Goal: Task Accomplishment & Management: Use online tool/utility

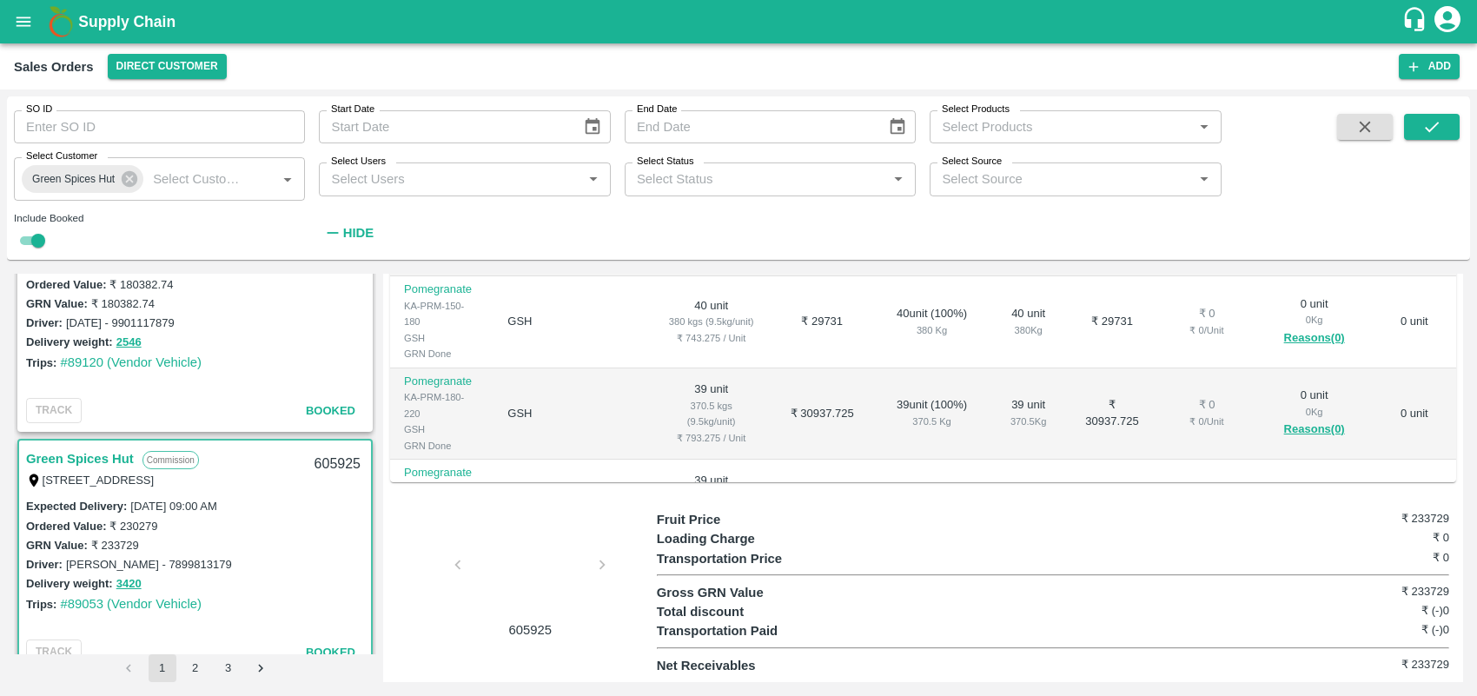
scroll to position [1478, 0]
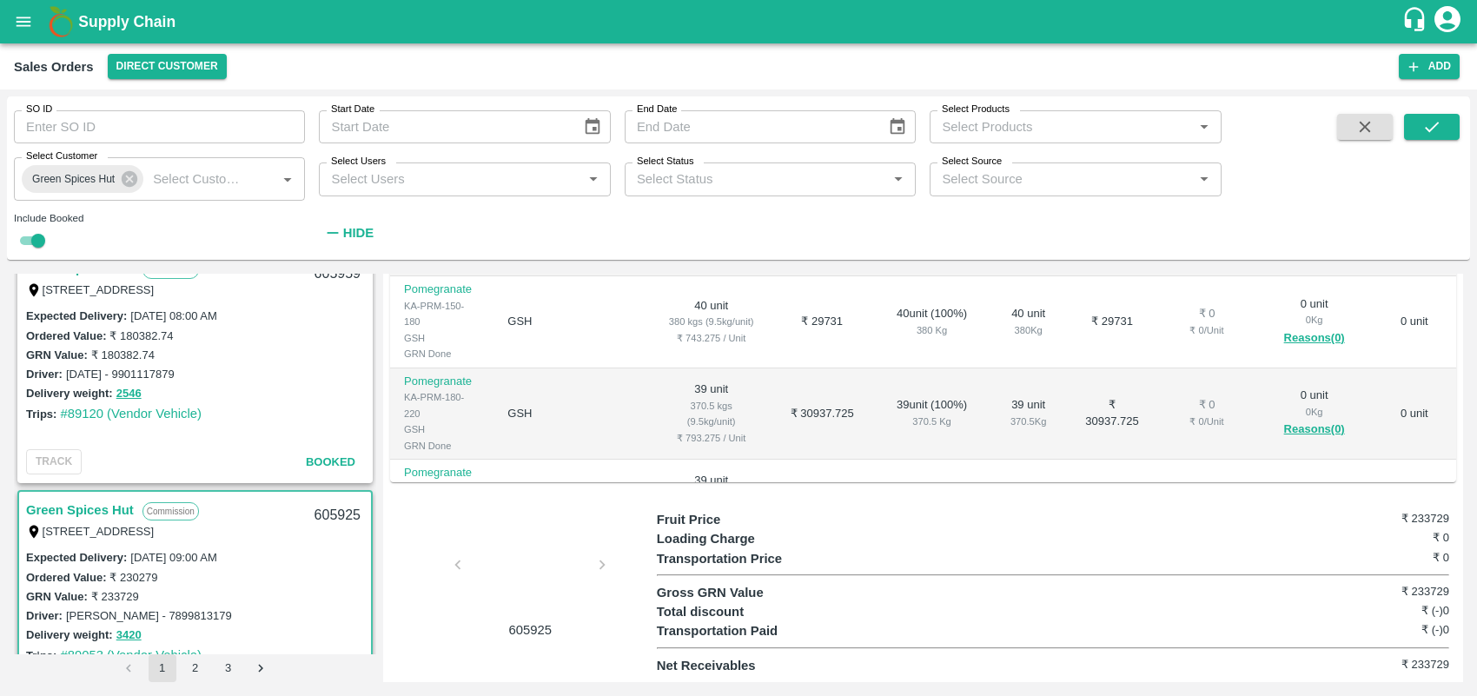
drag, startPoint x: 370, startPoint y: 378, endPoint x: 374, endPoint y: 366, distance: 12.6
click at [374, 366] on div "Green Spices Hut Commission [STREET_ADDRESS] 606412 Expected Delivery : [DATE] …" at bounding box center [195, 464] width 362 height 380
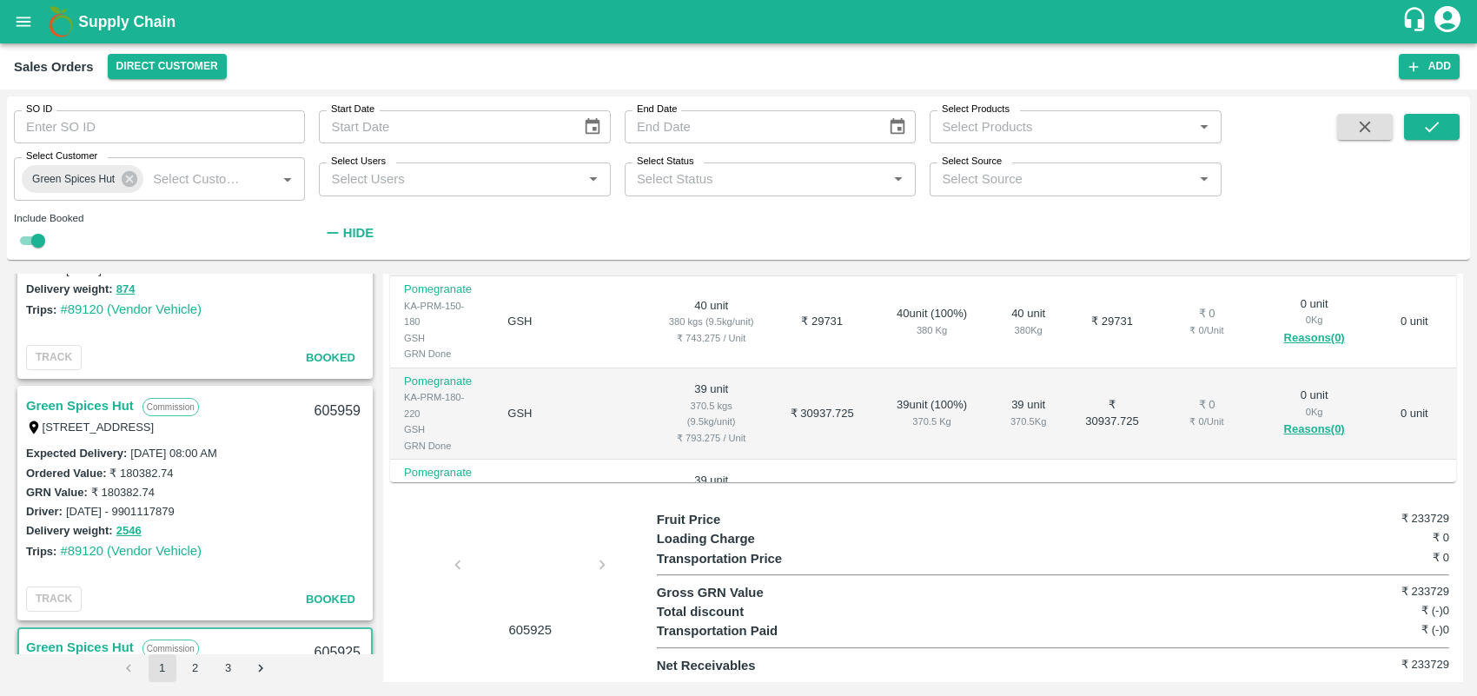
click at [93, 402] on link "Green Spices Hut" at bounding box center [80, 405] width 108 height 23
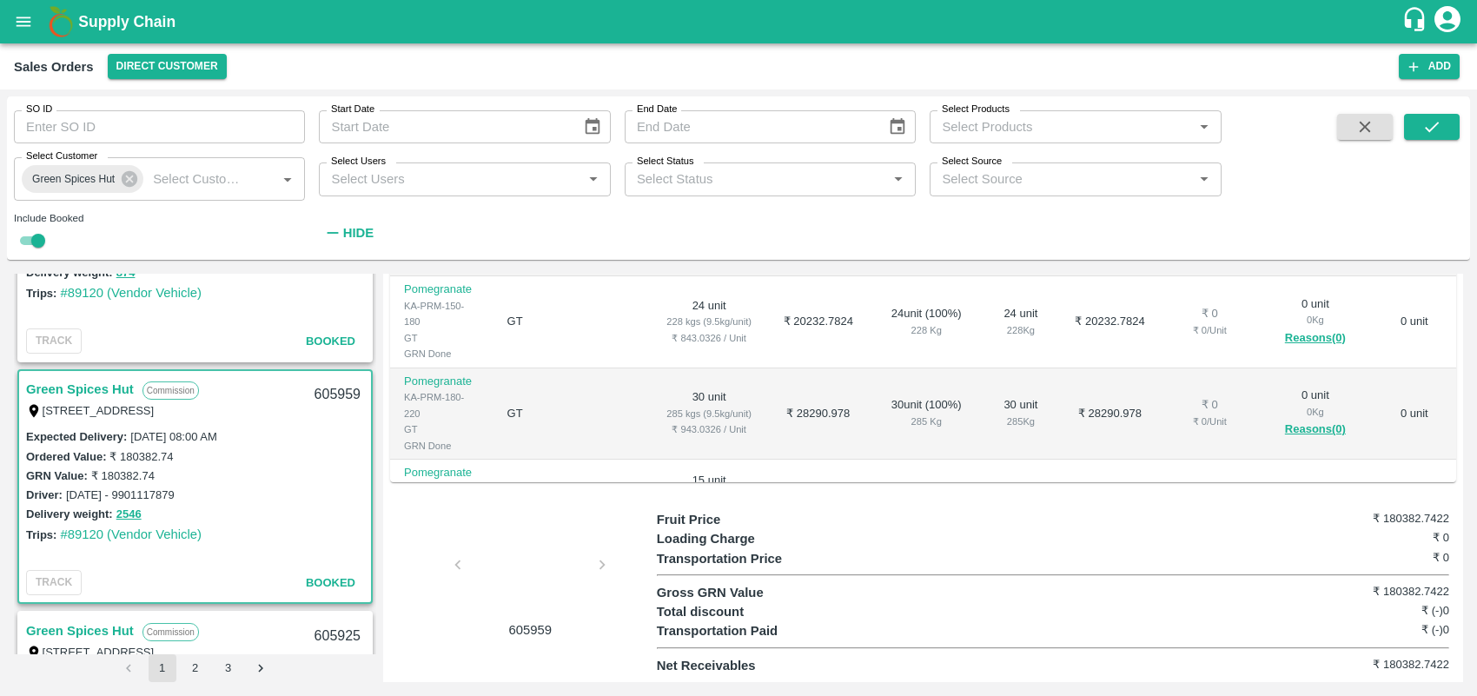
scroll to position [480, 0]
click at [1458, 349] on div "Regular Sale TLB Closed Green Spices Hut - 605959 + Create Ticket View GRN Deta…" at bounding box center [923, 478] width 1080 height 408
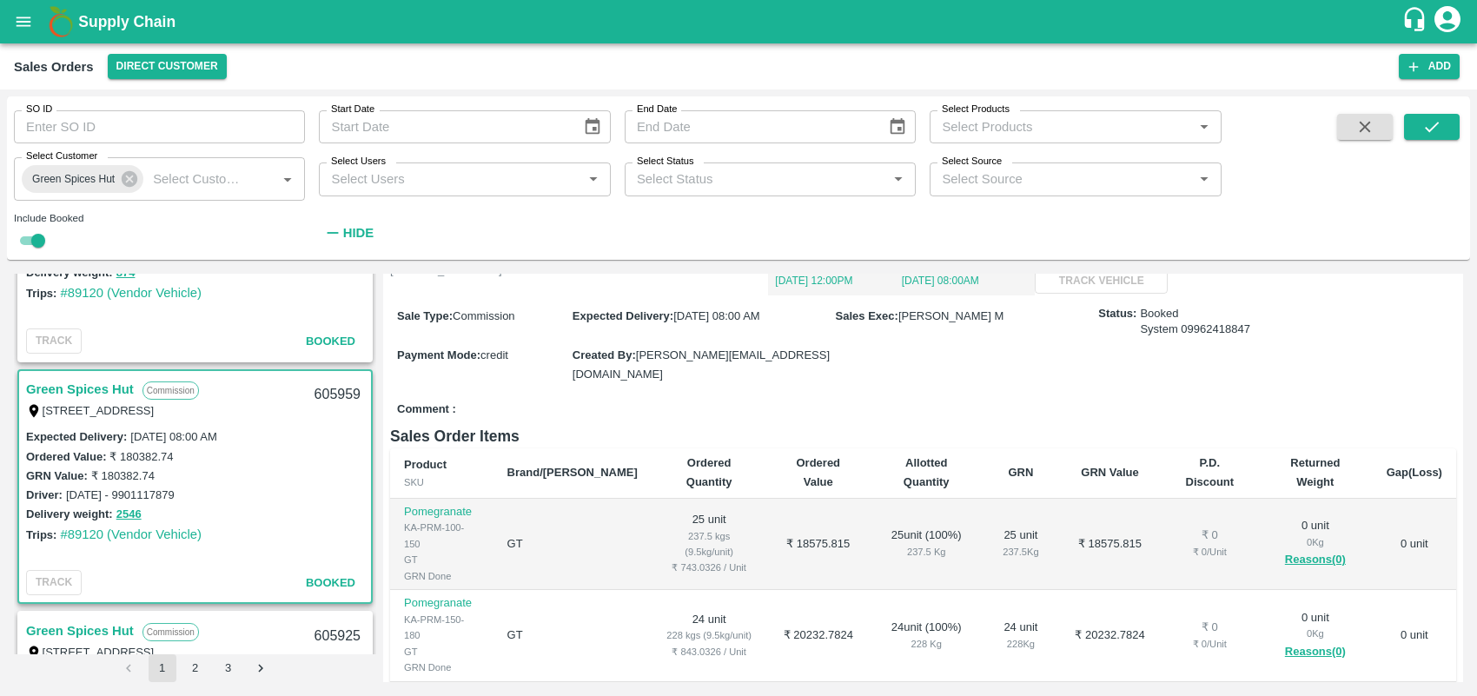
scroll to position [0, 0]
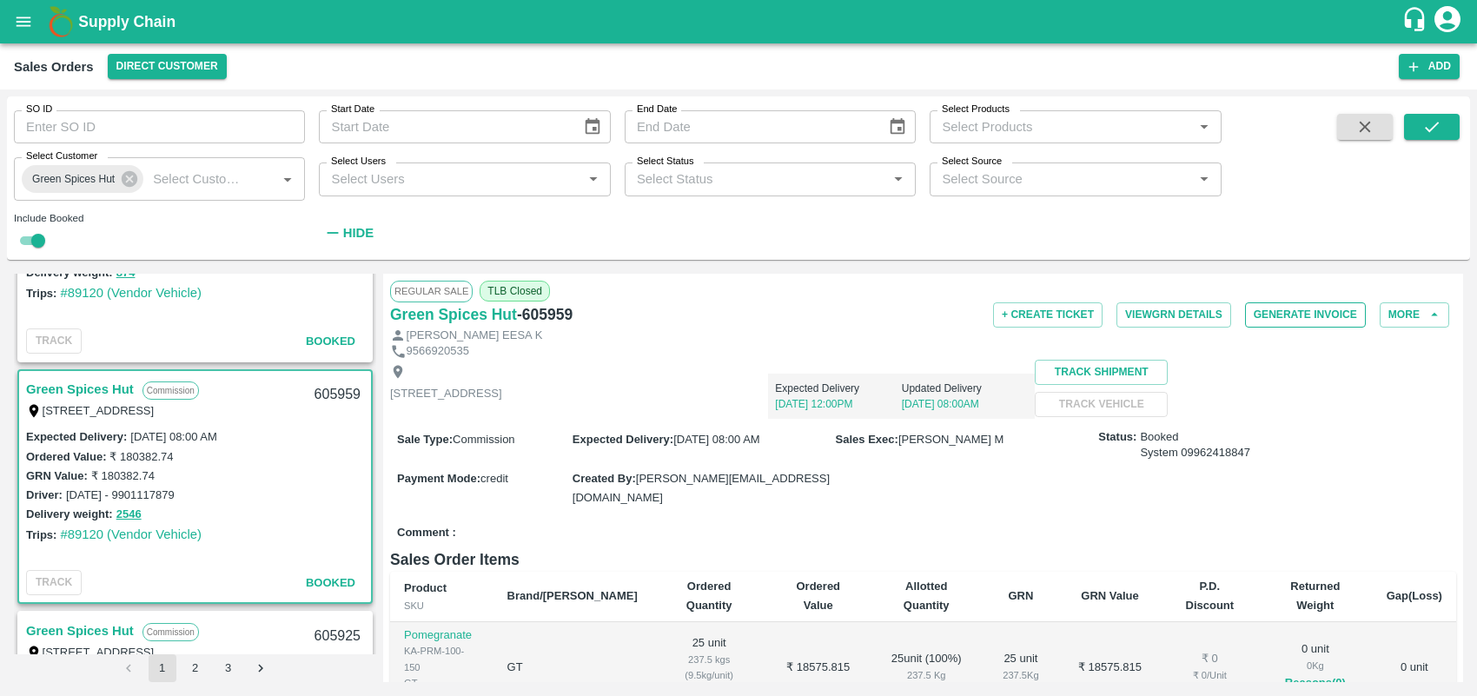
click at [1281, 314] on button "Generate Invoice" at bounding box center [1305, 314] width 121 height 25
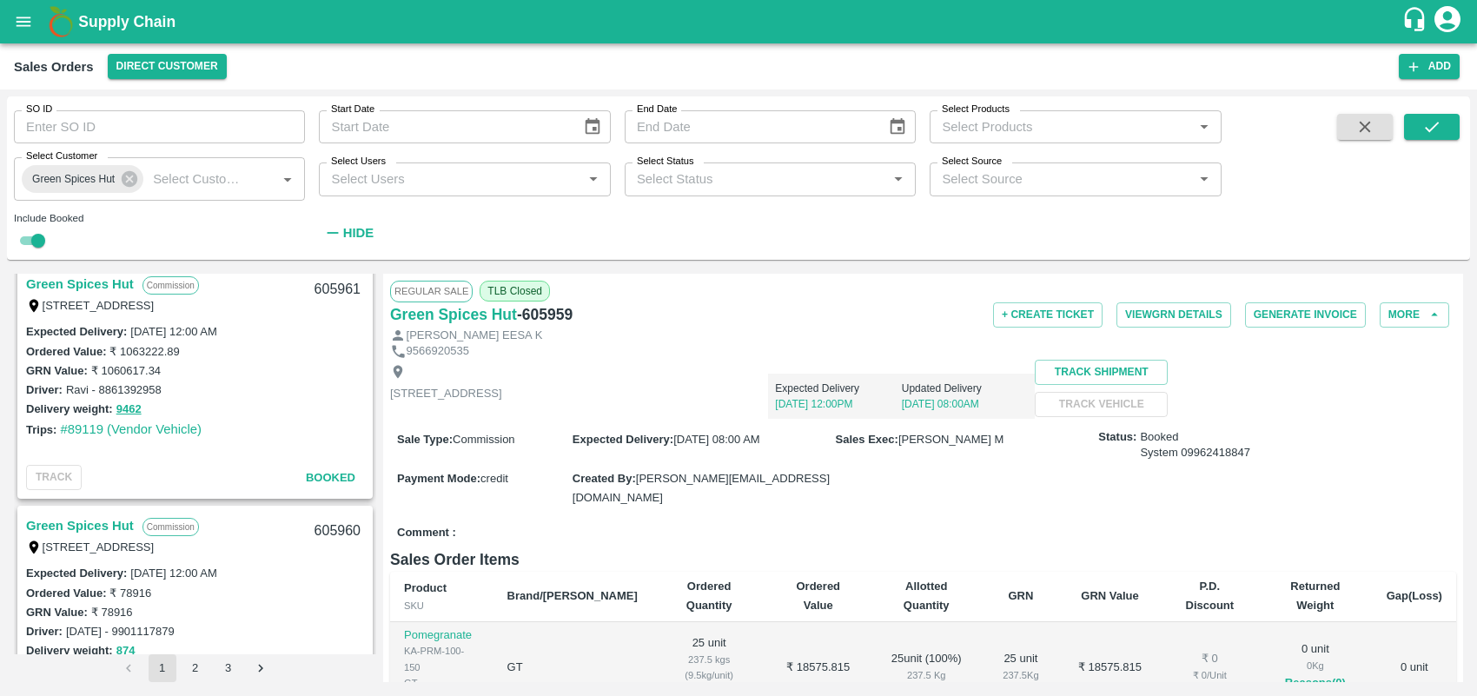
scroll to position [944, 0]
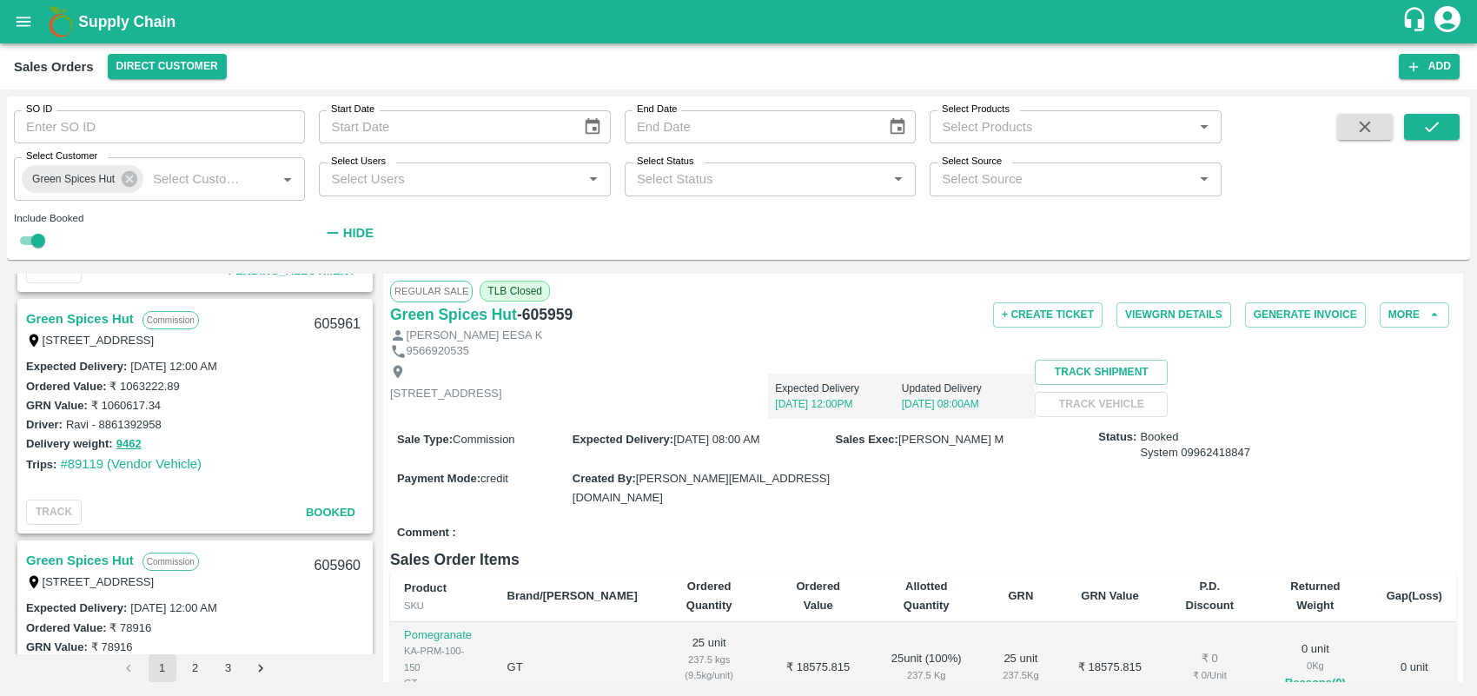
click at [376, 343] on div "Green Spices Hut Commission [STREET_ADDRESS] 606412 Expected Delivery : [DATE] …" at bounding box center [738, 478] width 1449 height 408
click at [97, 319] on link "Green Spices Hut" at bounding box center [80, 318] width 108 height 23
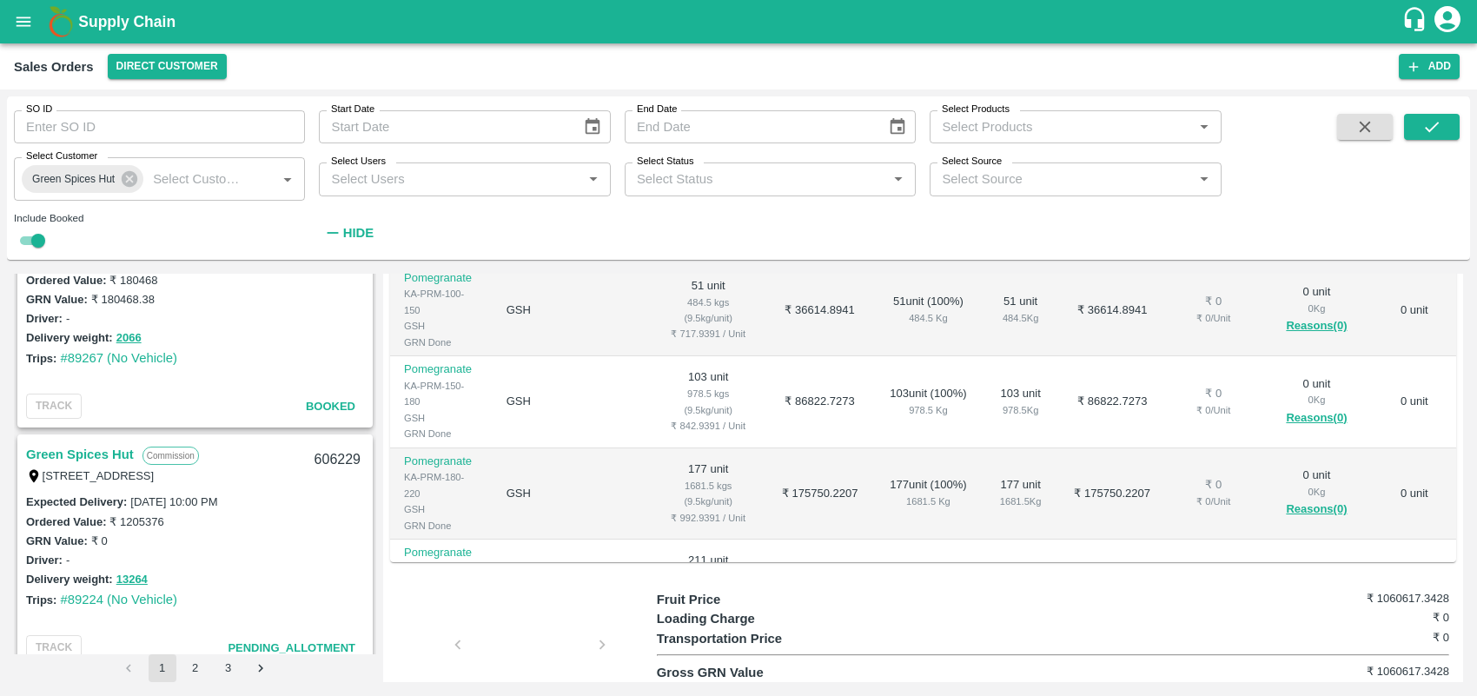
scroll to position [240, 0]
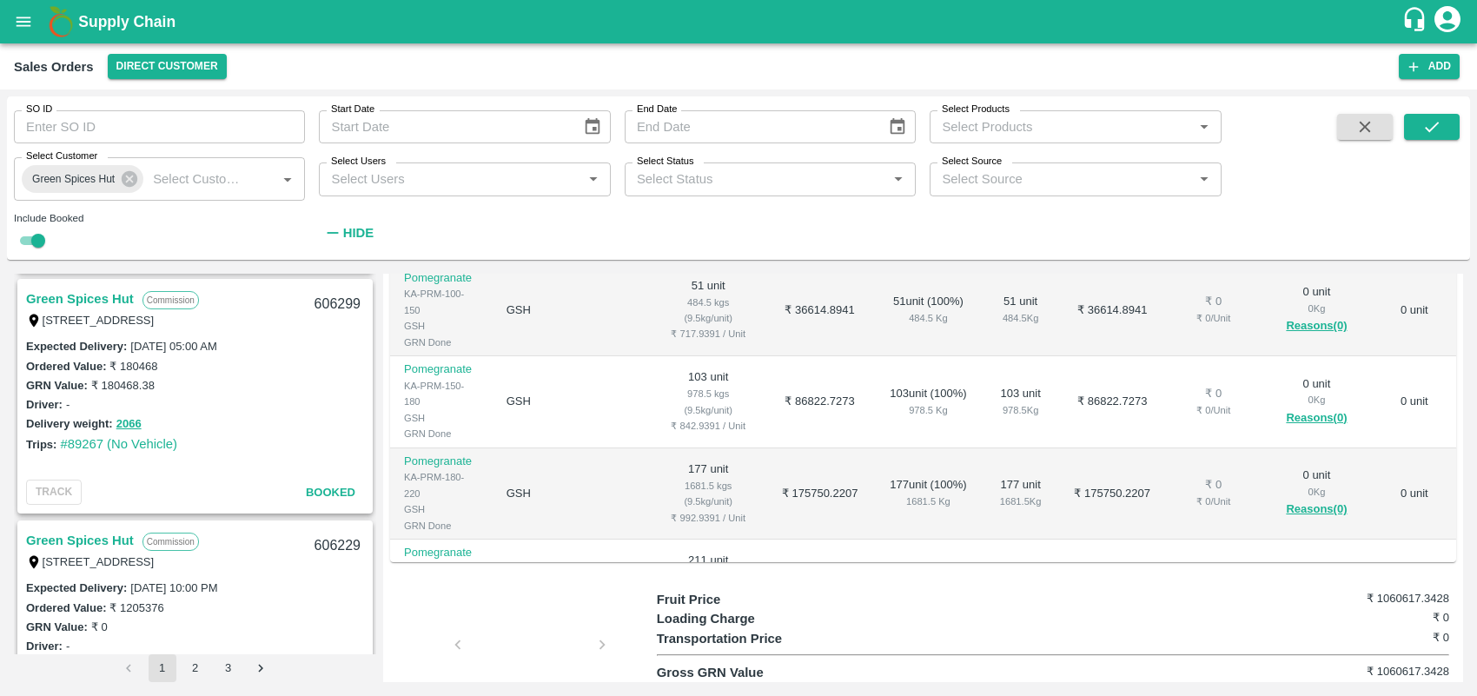
click at [83, 300] on link "Green Spices Hut" at bounding box center [80, 299] width 108 height 23
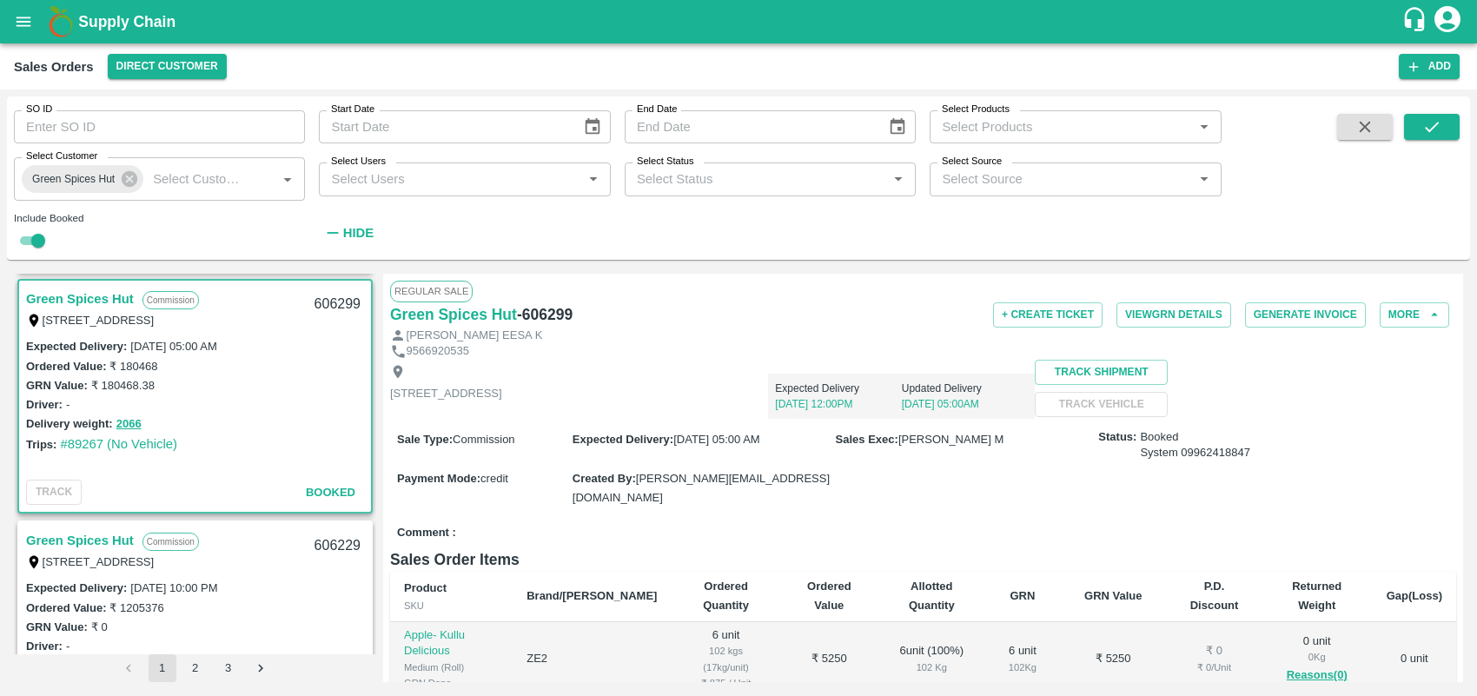
click at [1462, 474] on div "Regular Sale Green Spices Hut - 606299 + Create Ticket View GRN Details Generat…" at bounding box center [923, 478] width 1080 height 408
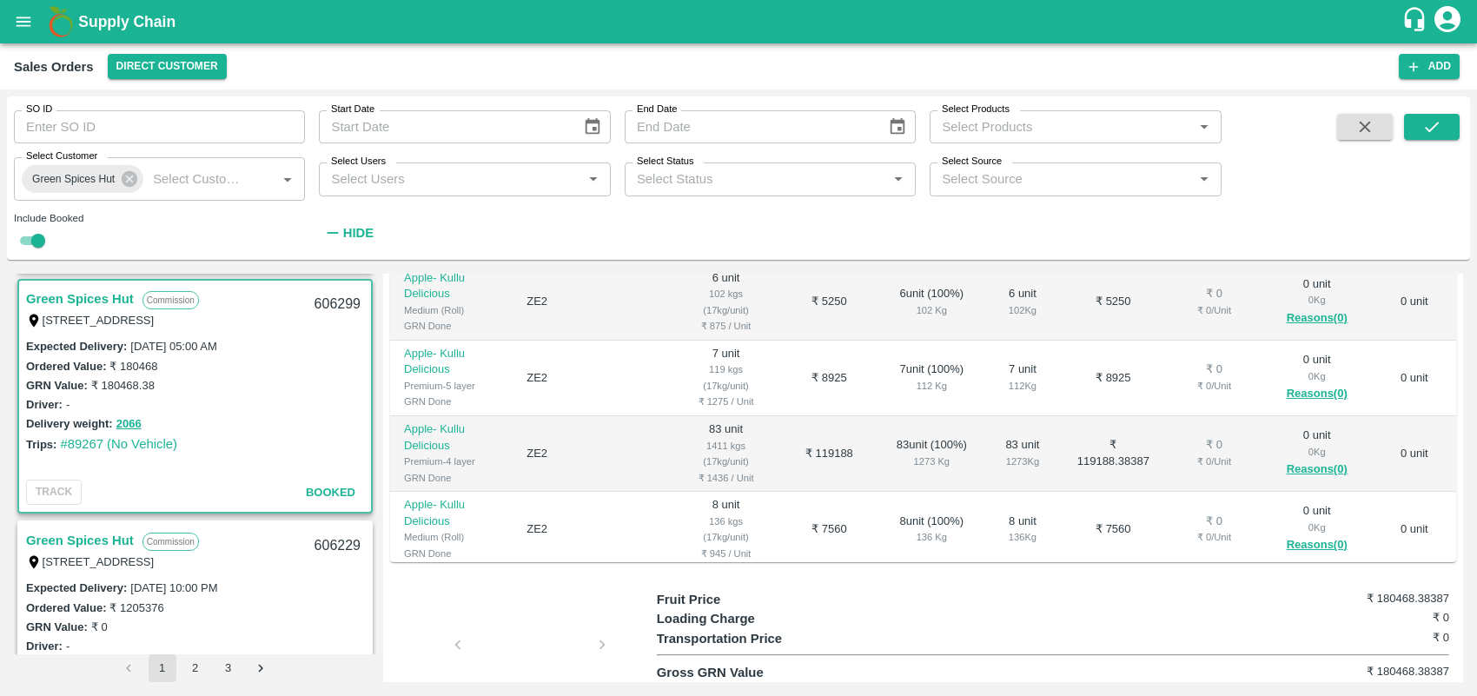
click at [1462, 644] on div "Regular Sale Green Spices Hut - 606299 + Create Ticket View GRN Details Generat…" at bounding box center [923, 478] width 1080 height 408
drag, startPoint x: 1462, startPoint y: 470, endPoint x: 1464, endPoint y: 396, distance: 73.9
click at [1469, 415] on div "Green Spices Hut Commission [STREET_ADDRESS] 606412 Expected Delivery : [DATE] …" at bounding box center [738, 478] width 1463 height 422
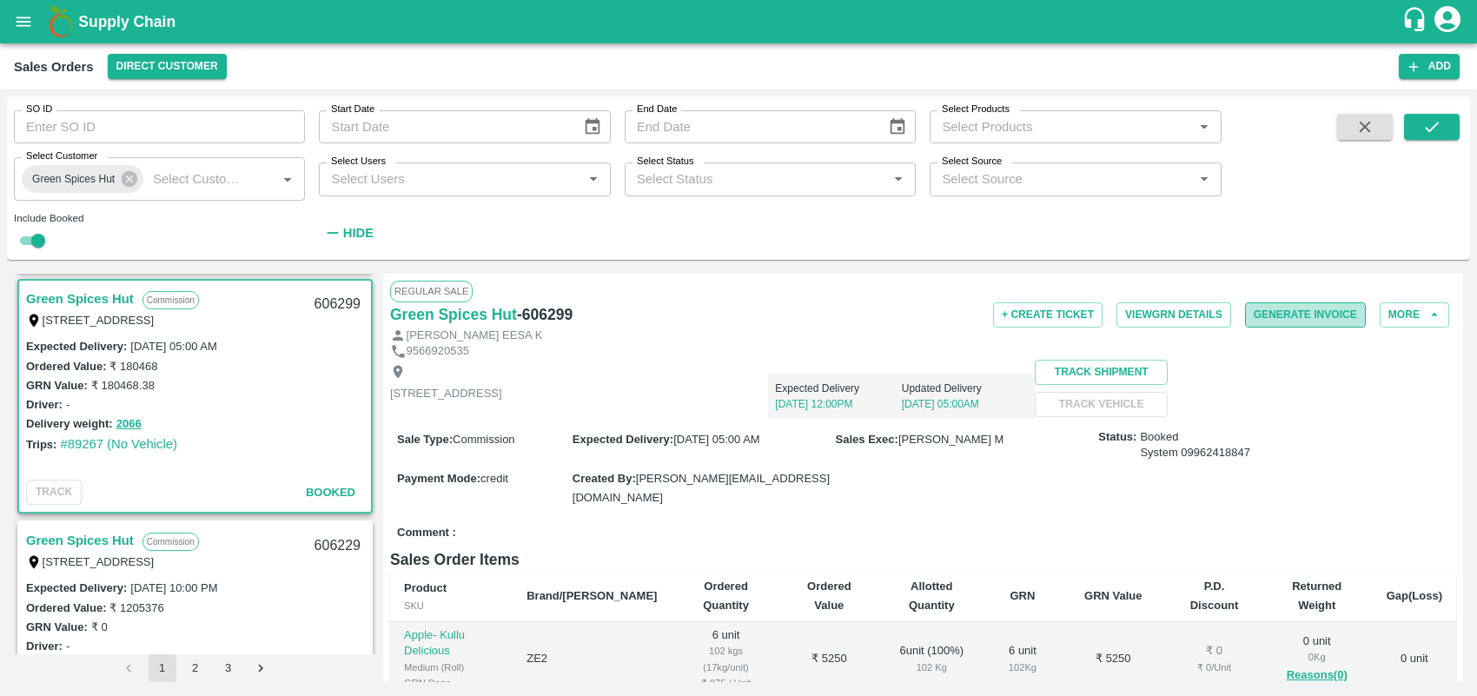
click at [1300, 317] on button "Generate Invoice" at bounding box center [1305, 314] width 121 height 25
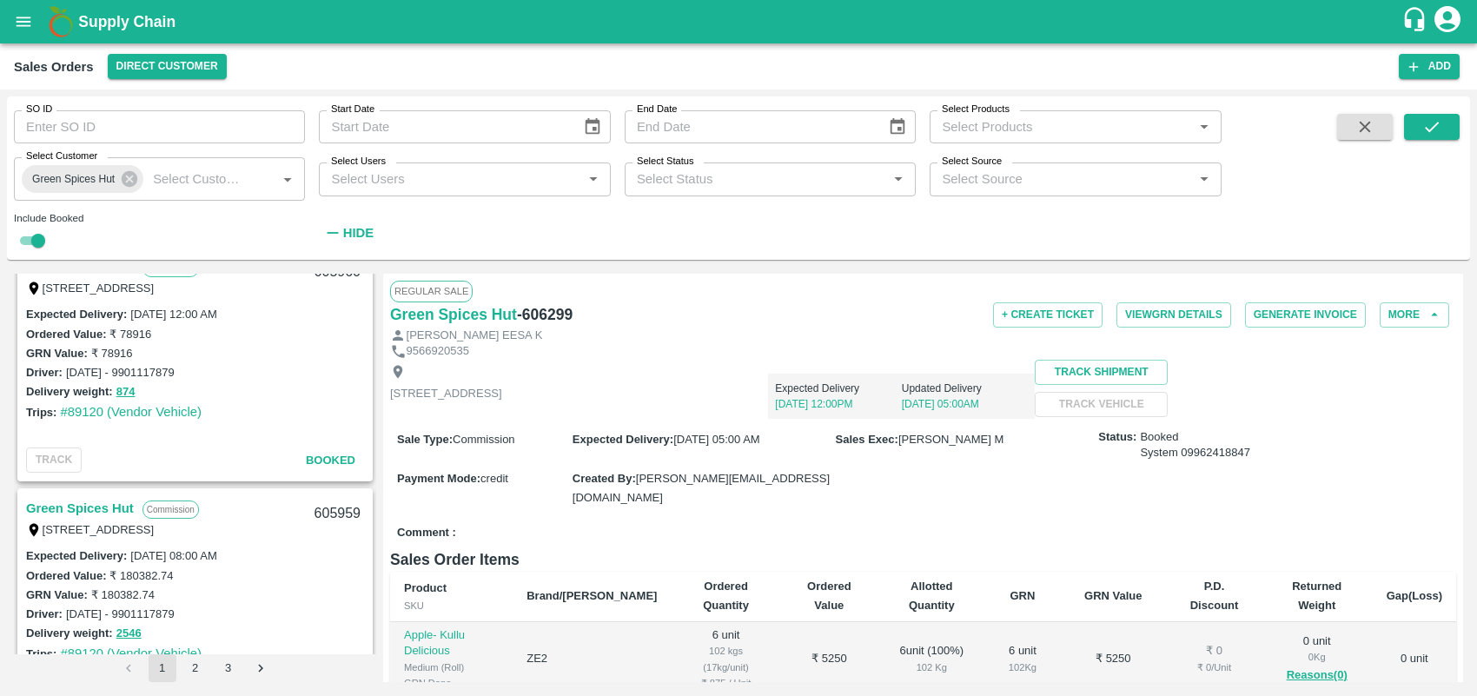
scroll to position [1273, 0]
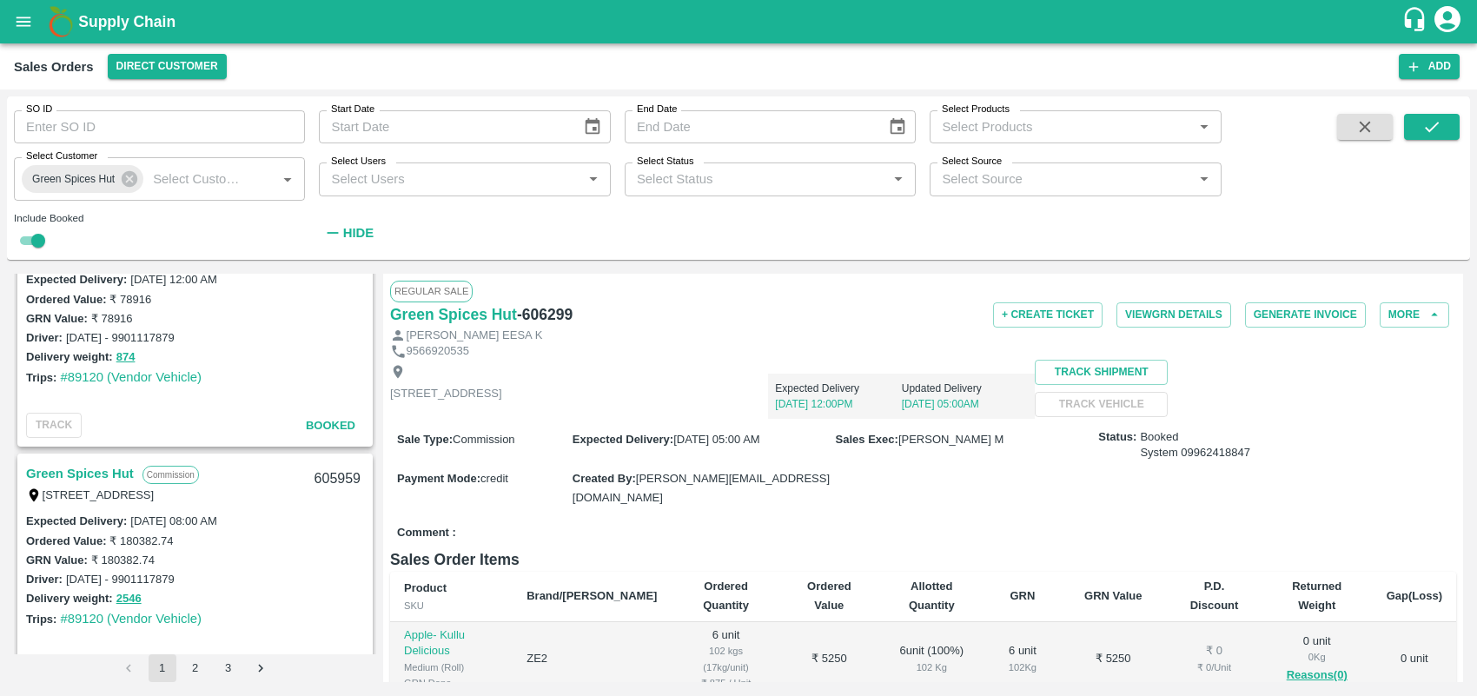
click at [100, 473] on link "Green Spices Hut" at bounding box center [80, 473] width 108 height 23
